Goal: Task Accomplishment & Management: Use online tool/utility

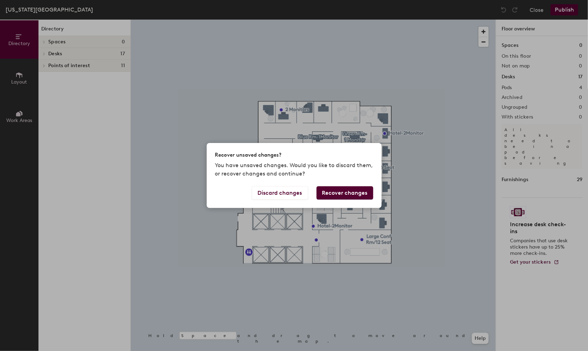
click at [360, 193] on button "Recover changes" at bounding box center [345, 192] width 57 height 13
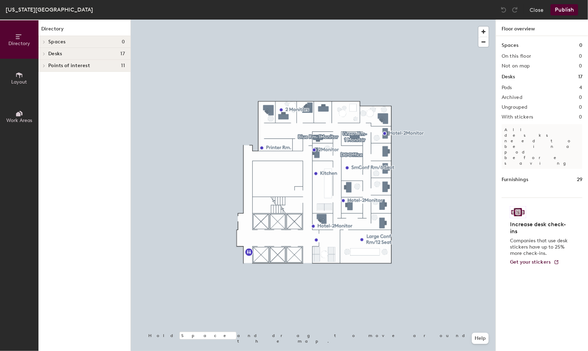
click at [443, 20] on div at bounding box center [313, 20] width 365 height 0
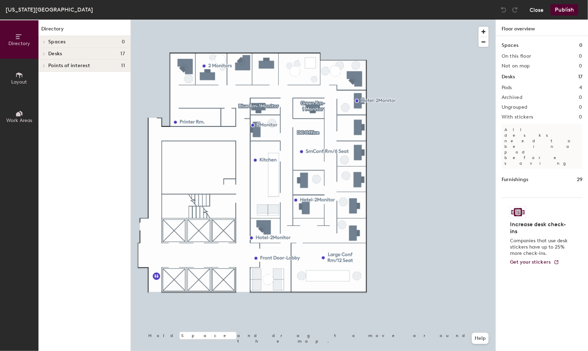
click at [534, 10] on button "Close" at bounding box center [537, 9] width 14 height 11
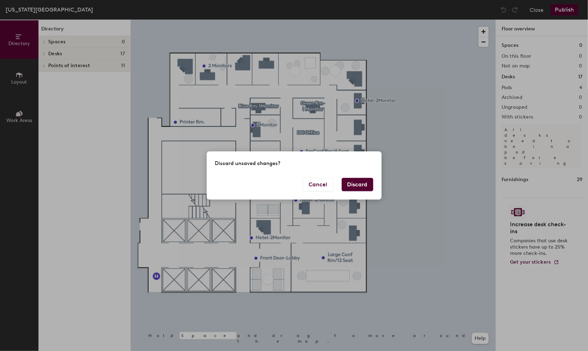
click at [366, 185] on button "Discard" at bounding box center [357, 184] width 31 height 13
